Goal: Information Seeking & Learning: Learn about a topic

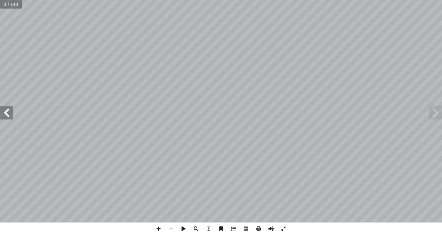
click at [233, 232] on span at bounding box center [233, 228] width 12 height 12
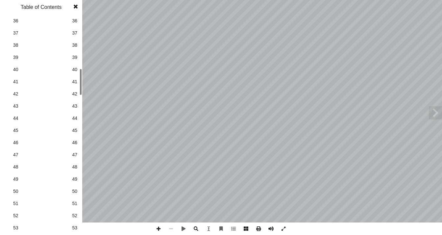
click at [72, 142] on link "46 46" at bounding box center [40, 142] width 74 height 12
click at [75, 7] on span at bounding box center [76, 6] width 12 height 13
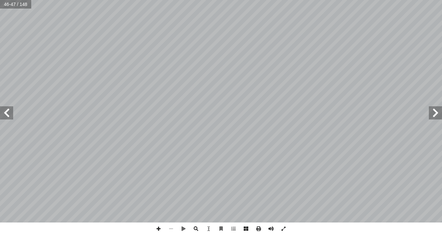
click at [438, 115] on span at bounding box center [434, 112] width 13 height 13
click at [436, 111] on span at bounding box center [434, 112] width 13 height 13
